Goal: Task Accomplishment & Management: Use online tool/utility

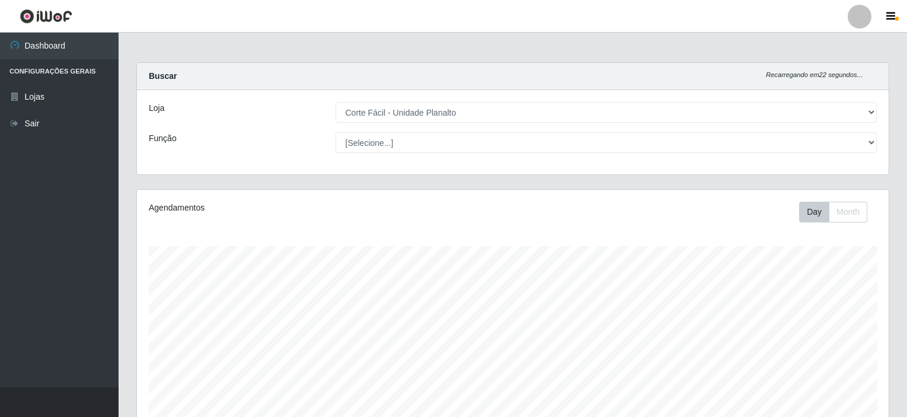
select select "202"
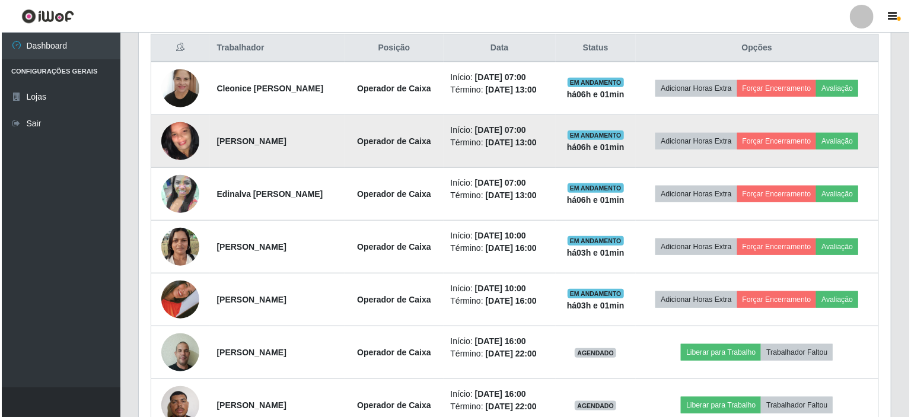
scroll to position [407, 0]
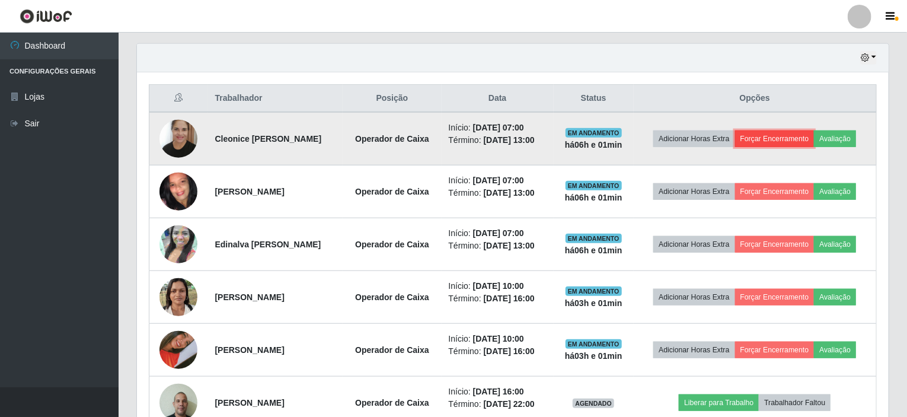
click at [776, 136] on button "Forçar Encerramento" at bounding box center [774, 138] width 79 height 17
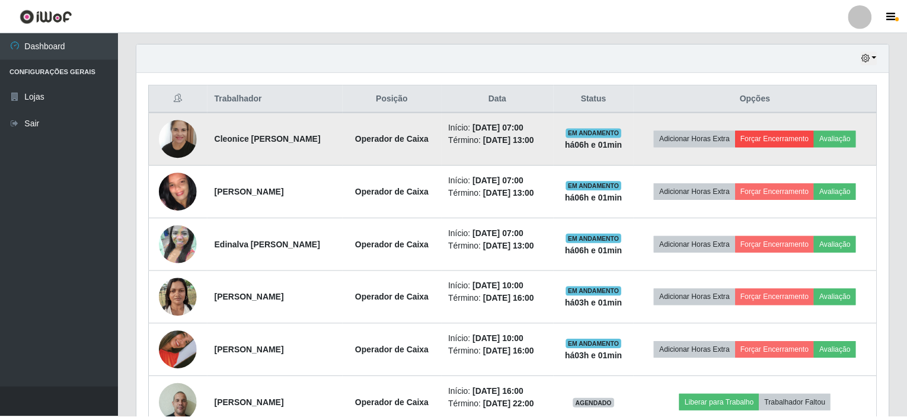
scroll to position [246, 747]
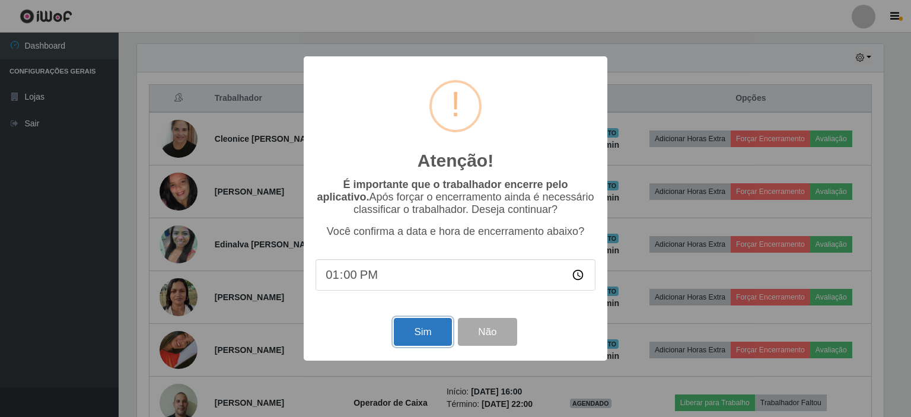
click at [406, 339] on button "Sim" at bounding box center [423, 332] width 58 height 28
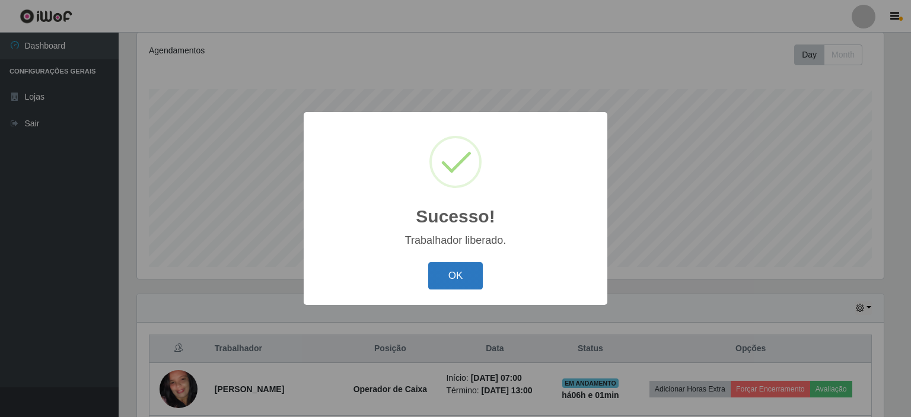
click at [436, 275] on button "OK" at bounding box center [455, 276] width 55 height 28
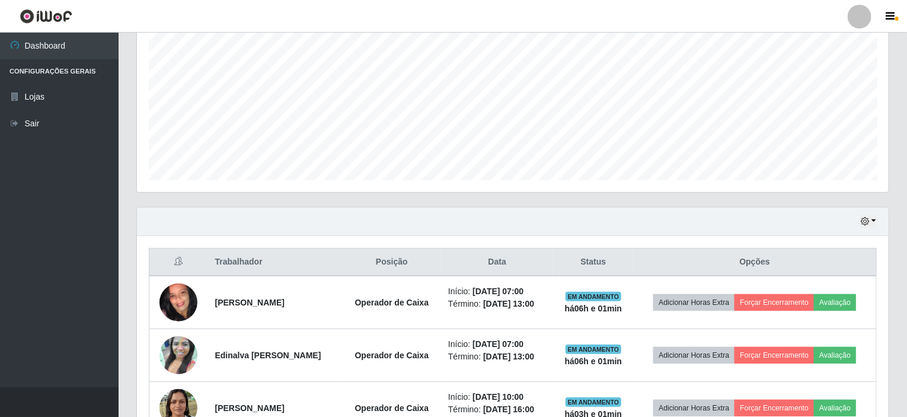
scroll to position [335, 0]
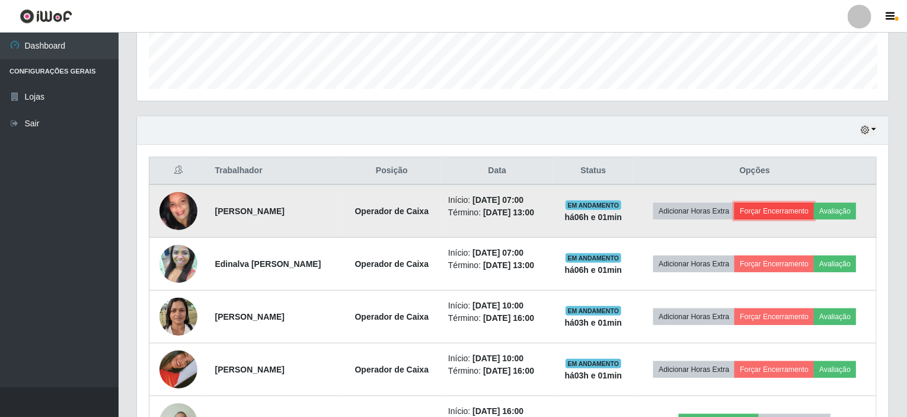
click at [790, 208] on button "Forçar Encerramento" at bounding box center [774, 211] width 79 height 17
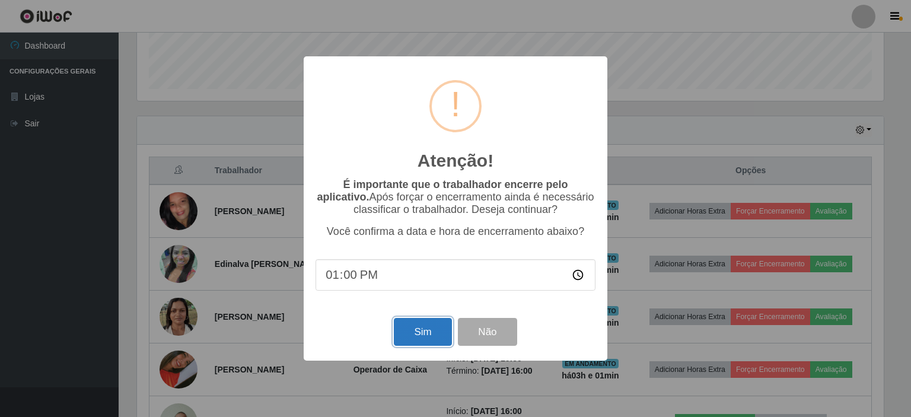
click at [426, 341] on button "Sim" at bounding box center [423, 332] width 58 height 28
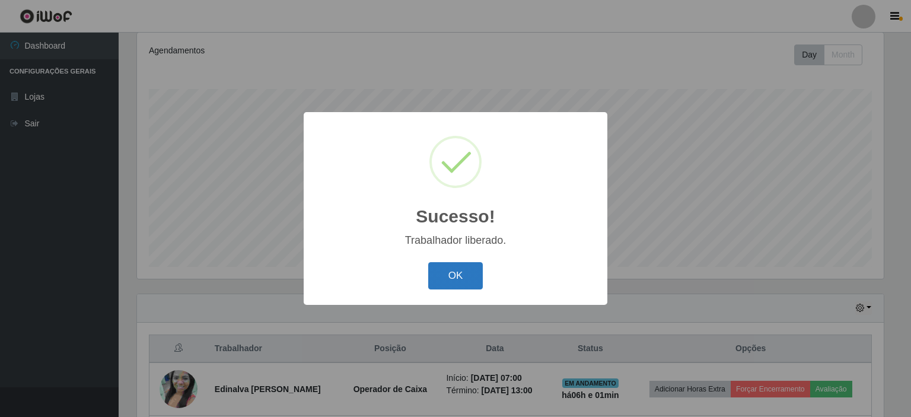
click at [433, 263] on button "OK" at bounding box center [455, 276] width 55 height 28
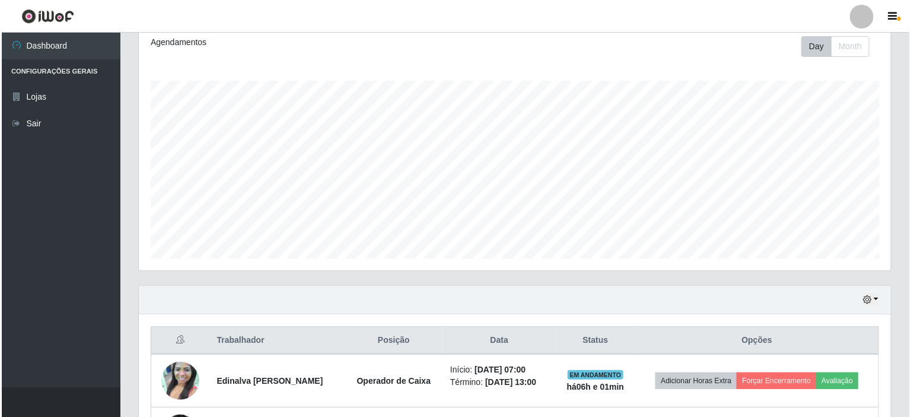
scroll to position [335, 0]
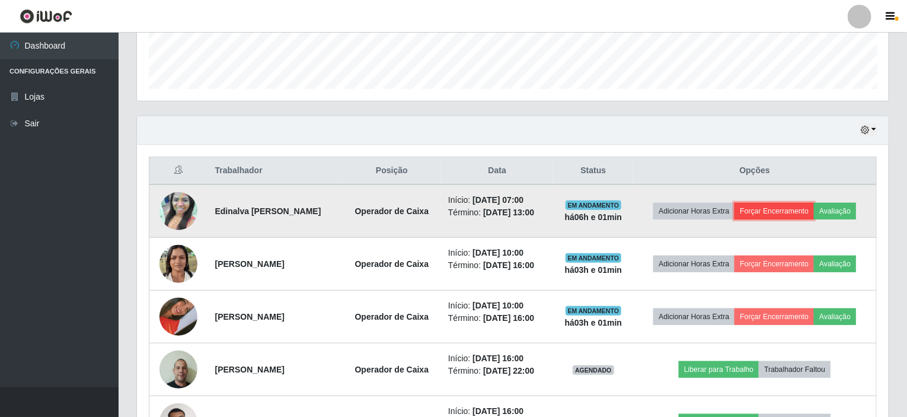
click at [758, 206] on button "Forçar Encerramento" at bounding box center [774, 211] width 79 height 17
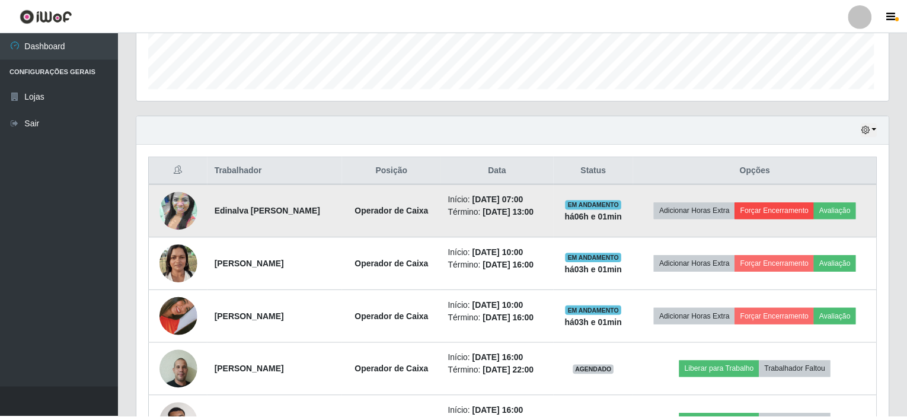
scroll to position [246, 747]
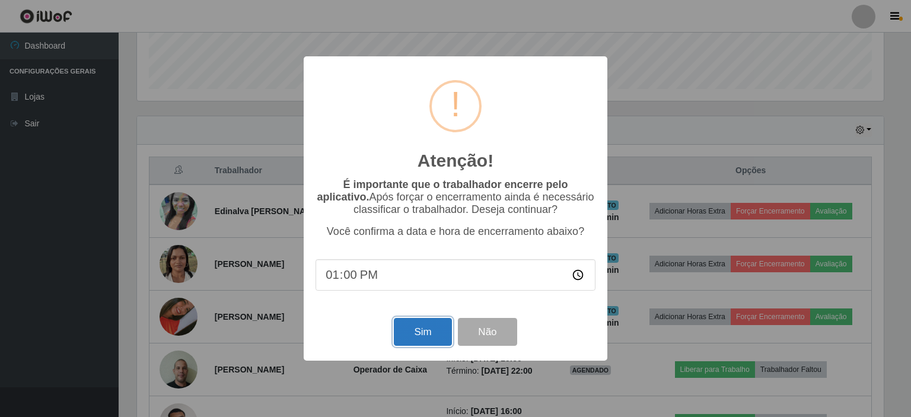
click at [425, 330] on button "Sim" at bounding box center [423, 332] width 58 height 28
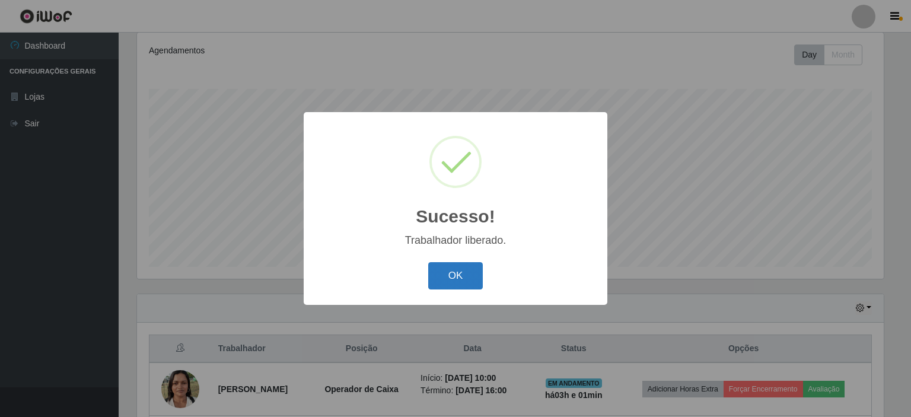
click at [460, 269] on button "OK" at bounding box center [455, 276] width 55 height 28
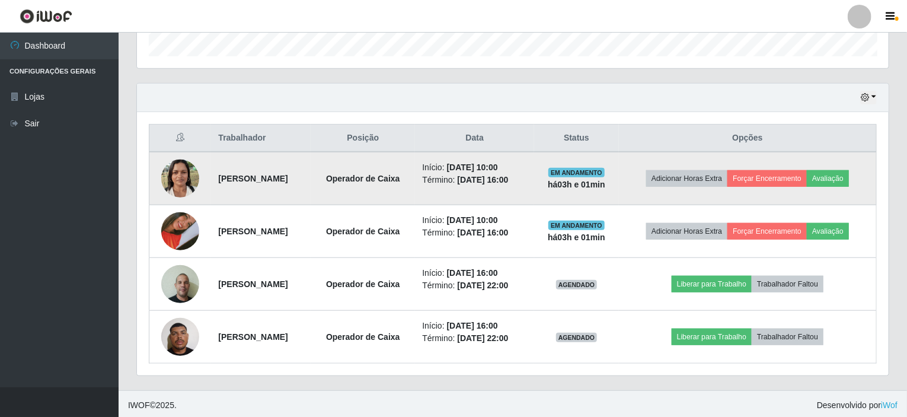
scroll to position [0, 0]
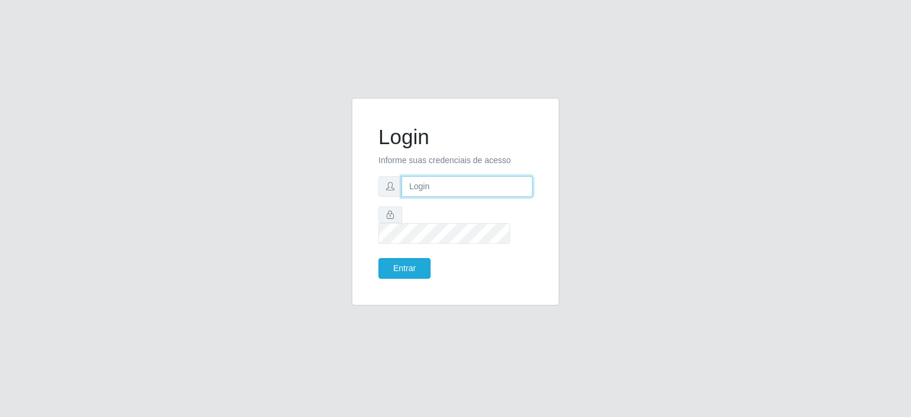
click at [421, 192] on input "text" at bounding box center [466, 186] width 131 height 21
type input "[EMAIL_ADDRESS][PERSON_NAME][DOMAIN_NAME]"
click at [414, 260] on button "Entrar" at bounding box center [404, 268] width 52 height 21
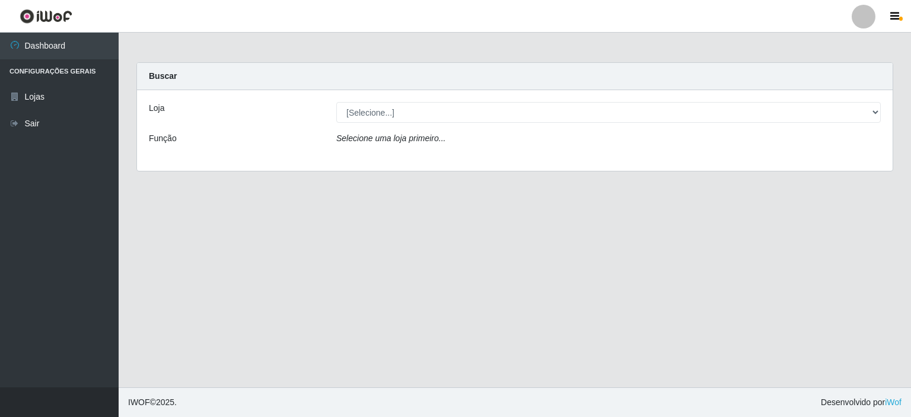
click at [384, 141] on icon "Selecione uma loja primeiro..." at bounding box center [390, 137] width 109 height 9
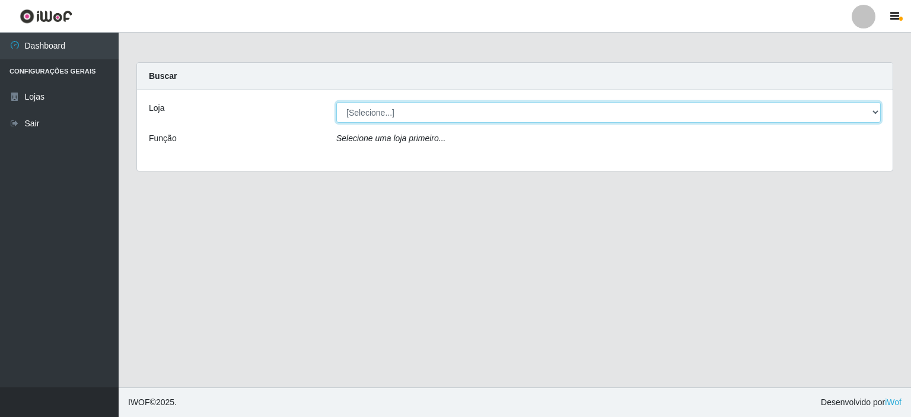
click at [401, 122] on select "[Selecione...] Corte Fácil - Unidade Planalto" at bounding box center [608, 112] width 544 height 21
select select "202"
click at [336, 102] on select "[Selecione...] Corte Fácil - Unidade Planalto" at bounding box center [608, 112] width 544 height 21
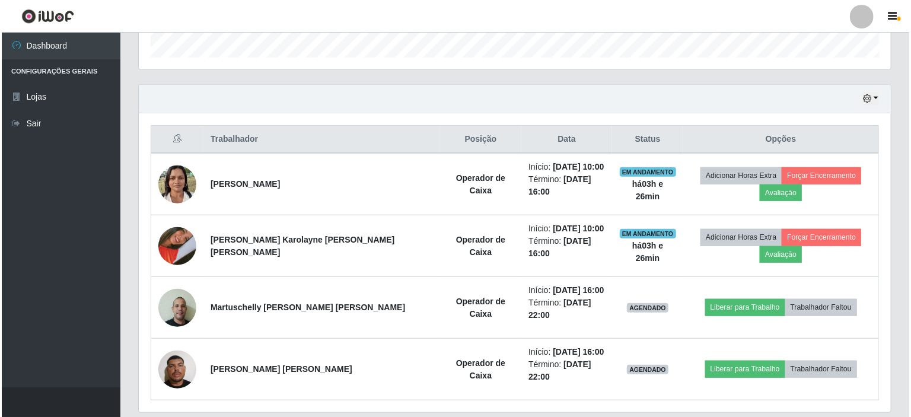
scroll to position [368, 0]
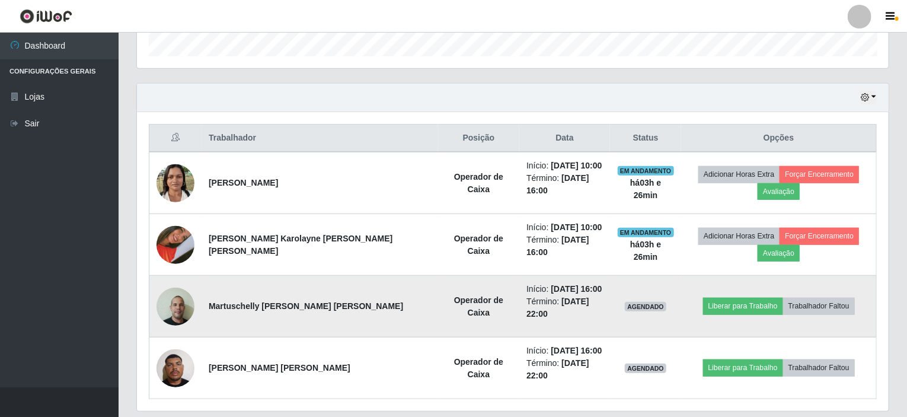
click at [187, 284] on img at bounding box center [176, 306] width 38 height 50
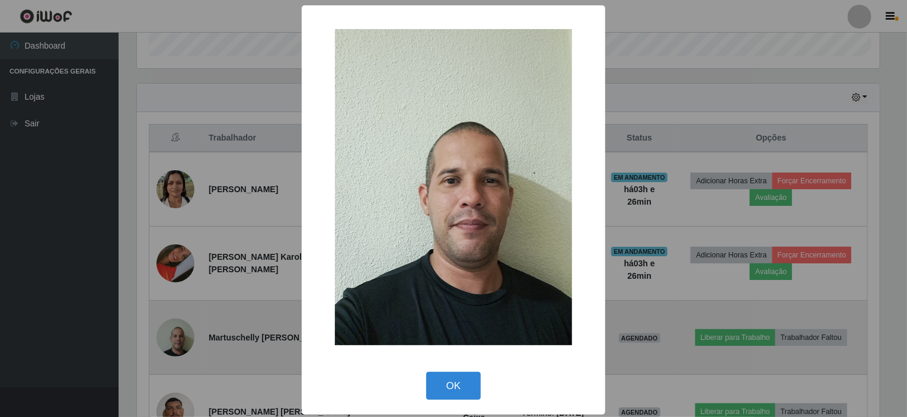
scroll to position [246, 747]
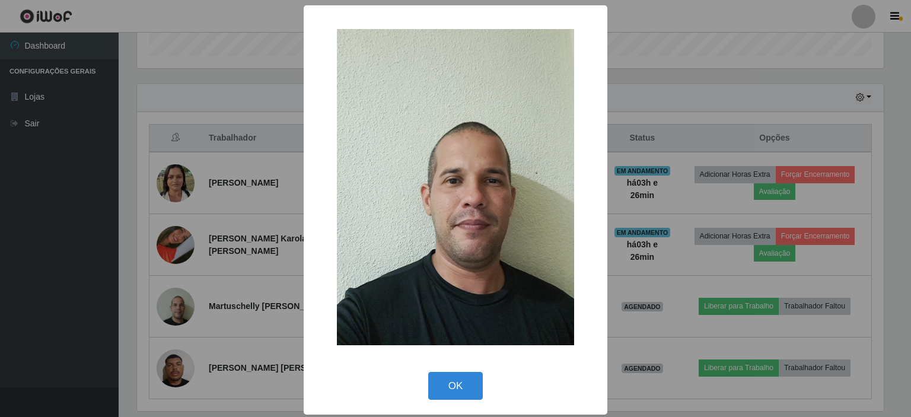
click at [270, 252] on div "× OK Cancel" at bounding box center [455, 208] width 911 height 417
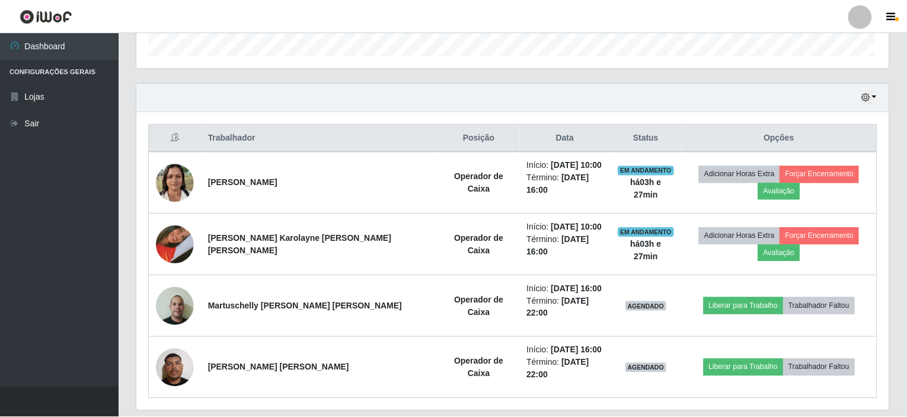
scroll to position [246, 752]
